Goal: Task Accomplishment & Management: Use online tool/utility

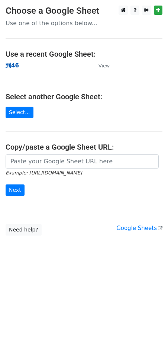
click at [16, 64] on strong "到46" at bounding box center [12, 65] width 13 height 7
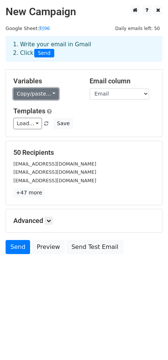
click at [35, 97] on link "Copy/paste..." at bounding box center [35, 93] width 45 height 11
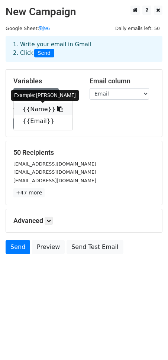
click at [29, 105] on link "{{Name}}" at bounding box center [43, 109] width 59 height 12
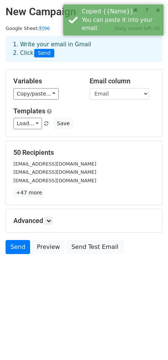
click at [23, 85] on h5 "Variables" at bounding box center [45, 81] width 65 height 8
click at [24, 88] on div "Variables Copy/paste... {{Name}} {{Email}}" at bounding box center [46, 88] width 76 height 23
click at [24, 89] on link "Copy/paste..." at bounding box center [35, 93] width 45 height 11
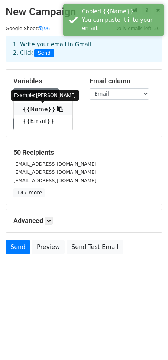
click at [30, 112] on link "{{Name}}" at bounding box center [43, 109] width 59 height 12
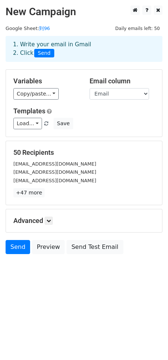
click at [43, 52] on span "Send" at bounding box center [44, 53] width 20 height 9
click at [70, 58] on div "1. Write your email in Gmail 2. Click Send" at bounding box center [84, 49] width 156 height 26
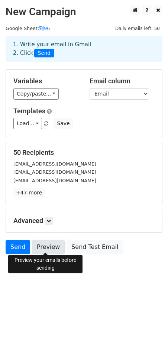
click at [49, 247] on link "Preview" at bounding box center [48, 247] width 33 height 14
click at [42, 248] on link "Preview" at bounding box center [48, 247] width 33 height 14
click at [52, 327] on html "New Campaign Daily emails left: 50 Google Sheet: 到96 1. Write your email in Gma…" at bounding box center [84, 180] width 168 height 360
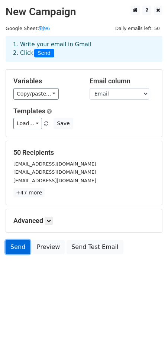
click at [14, 246] on link "Send" at bounding box center [18, 247] width 24 height 14
